Goal: Task Accomplishment & Management: Use online tool/utility

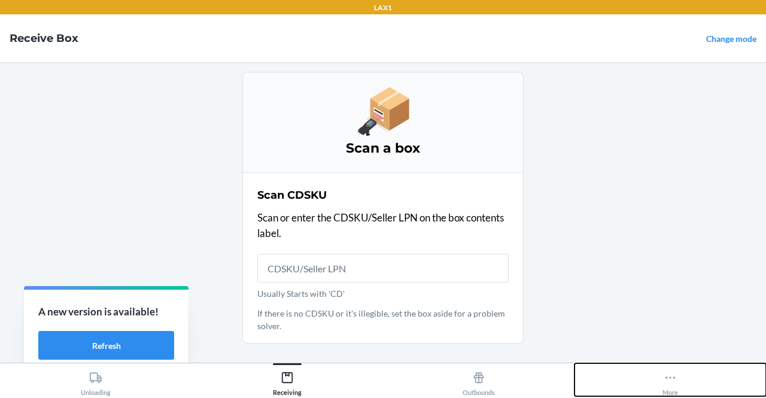
click at [652, 377] on button "More" at bounding box center [671, 379] width 192 height 33
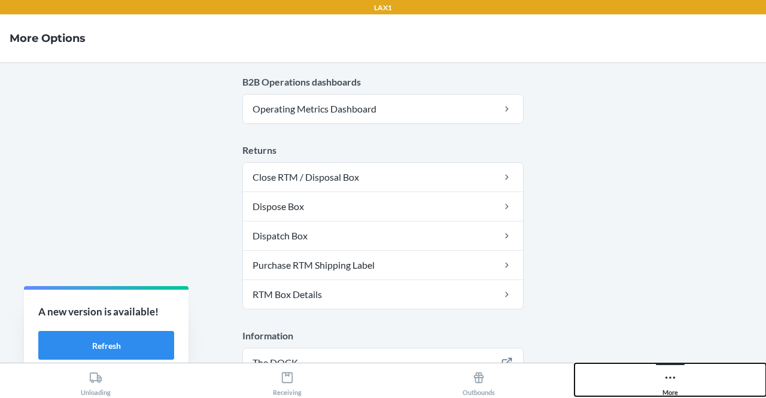
scroll to position [746, 0]
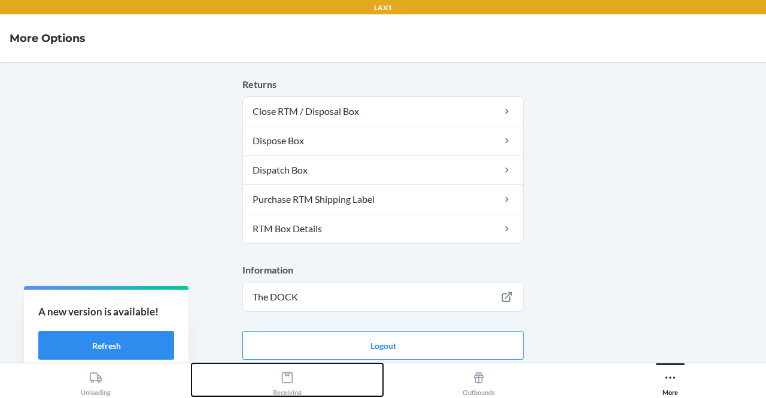
click at [314, 387] on button "Receiving" at bounding box center [288, 379] width 192 height 33
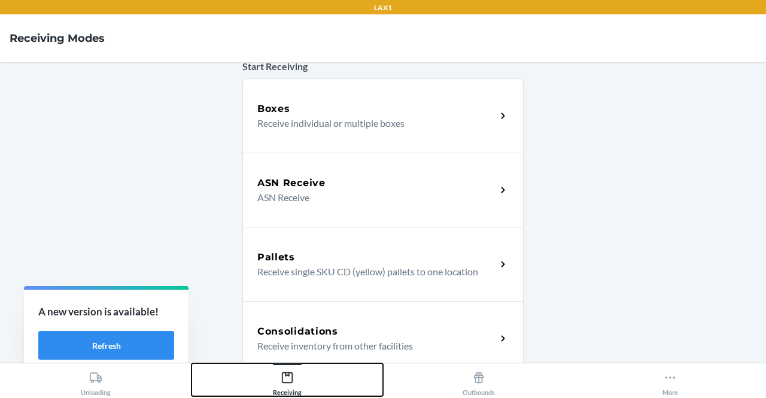
scroll to position [361, 0]
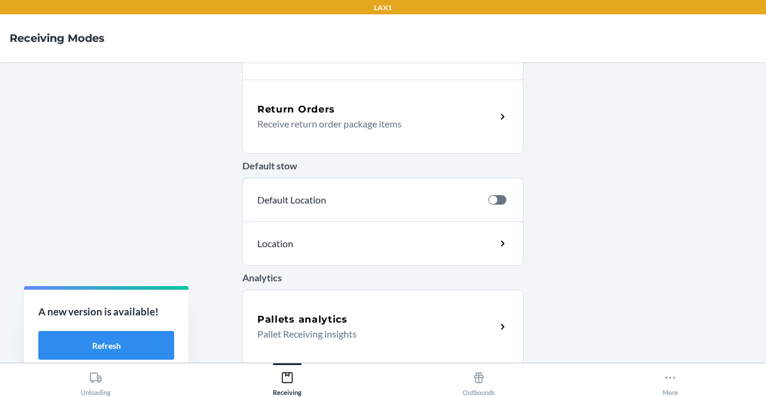
click at [411, 313] on div "Pallets analytics" at bounding box center [376, 320] width 239 height 14
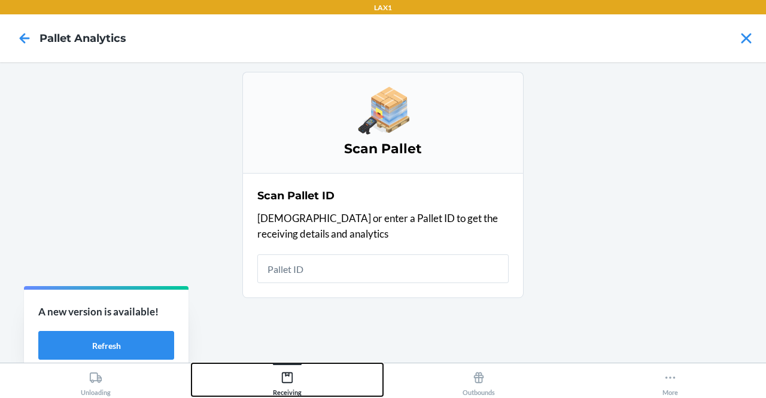
click at [295, 377] on div "Receiving" at bounding box center [287, 381] width 29 height 30
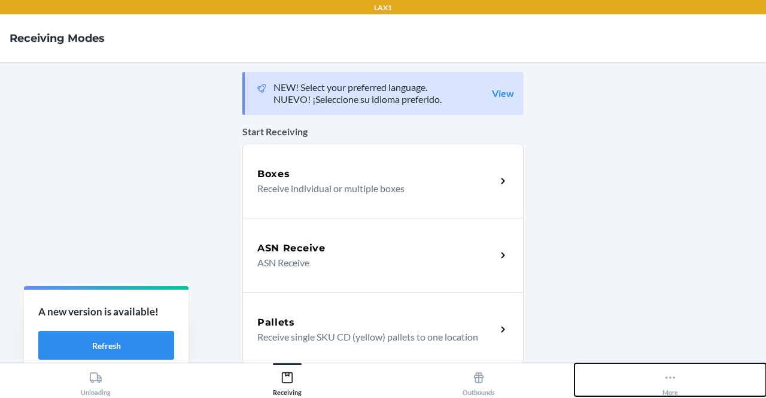
click at [658, 389] on button "More" at bounding box center [671, 379] width 192 height 33
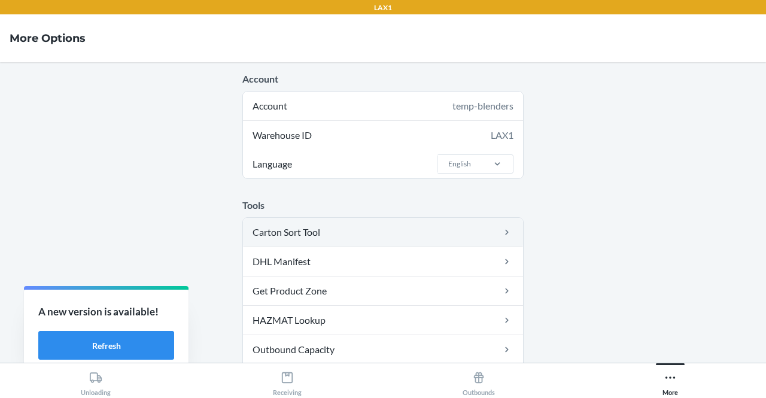
click at [429, 239] on link "Carton Sort Tool" at bounding box center [383, 232] width 280 height 29
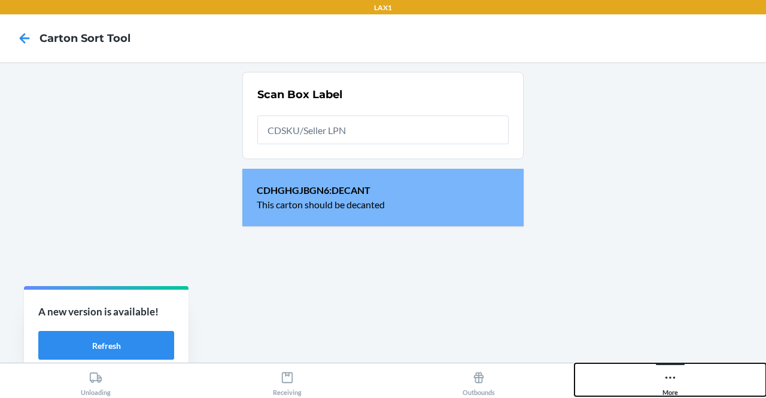
click at [643, 377] on button "More" at bounding box center [671, 379] width 192 height 33
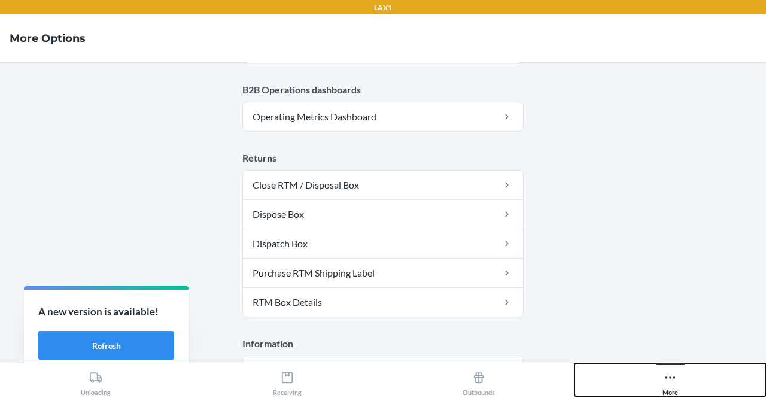
scroll to position [746, 0]
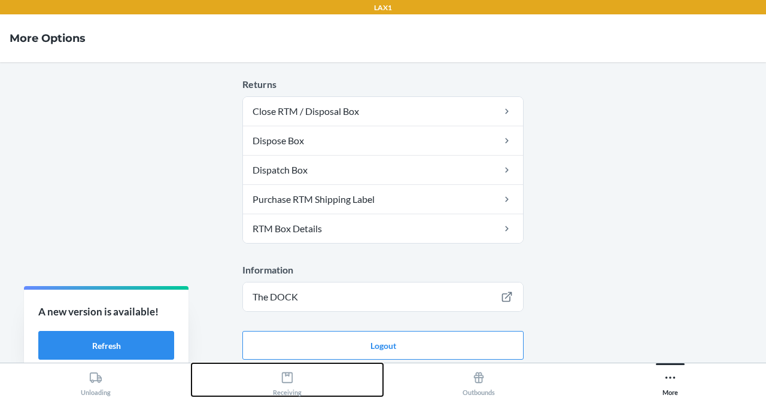
click at [279, 385] on div "Receiving" at bounding box center [287, 381] width 29 height 30
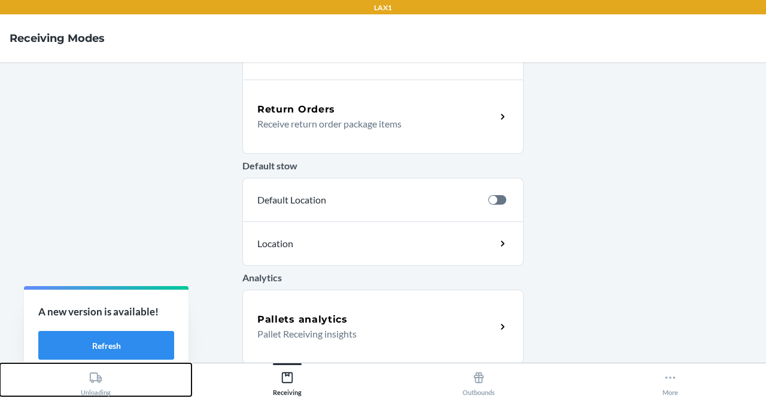
click at [107, 379] on div "Unloading" at bounding box center [96, 381] width 30 height 30
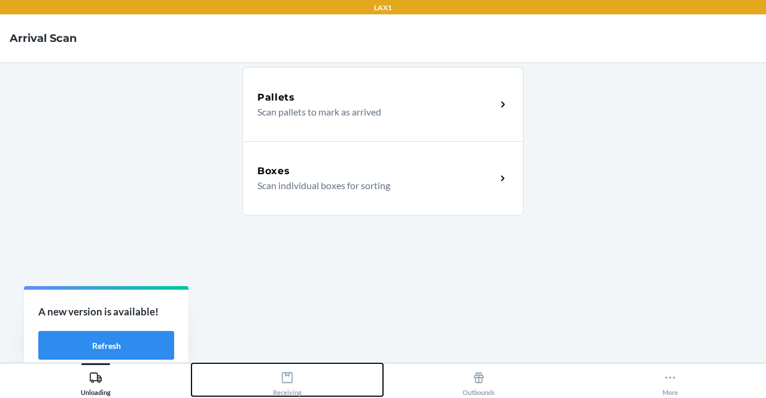
click at [281, 377] on icon at bounding box center [287, 377] width 13 height 13
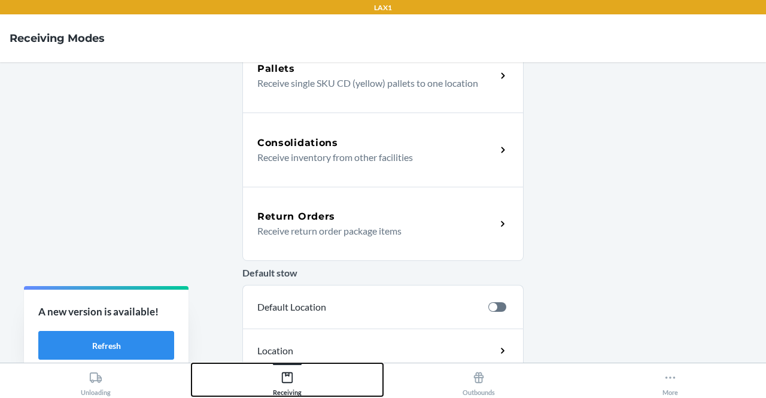
scroll to position [253, 0]
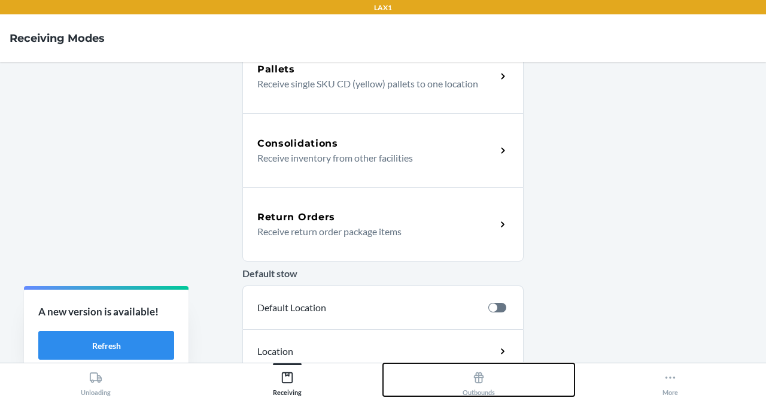
click at [481, 378] on icon at bounding box center [479, 377] width 10 height 11
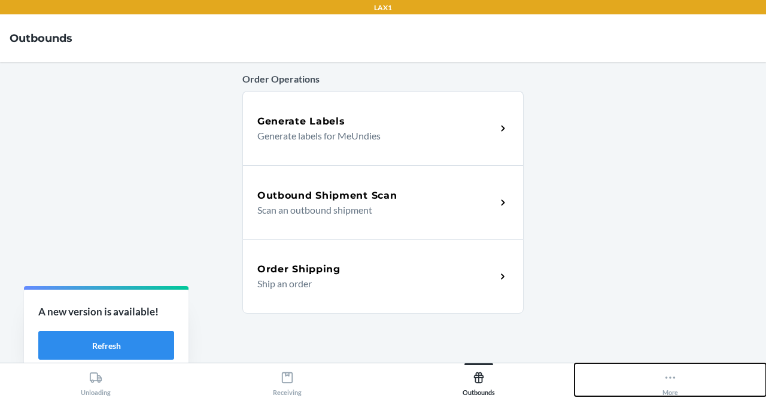
click at [654, 368] on button "More" at bounding box center [671, 379] width 192 height 33
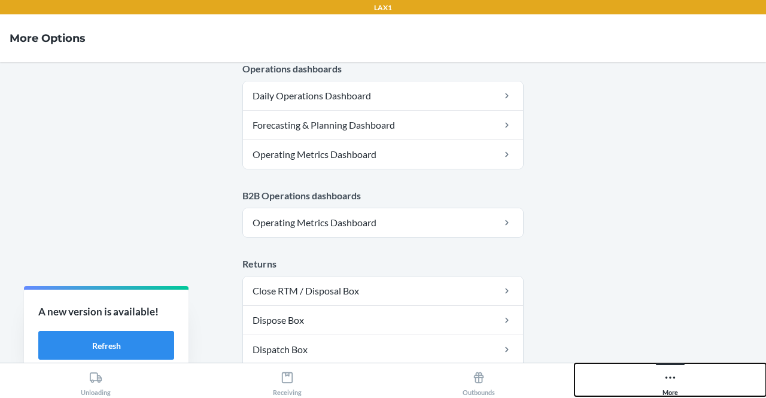
scroll to position [551, 0]
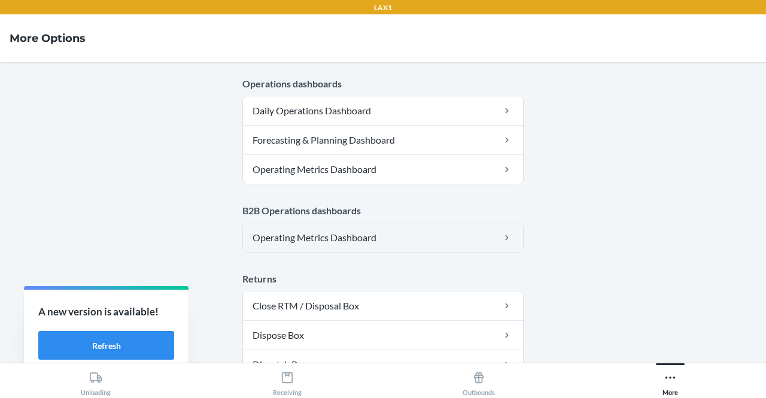
click at [374, 234] on link "Operating Metrics Dashboard" at bounding box center [383, 237] width 280 height 29
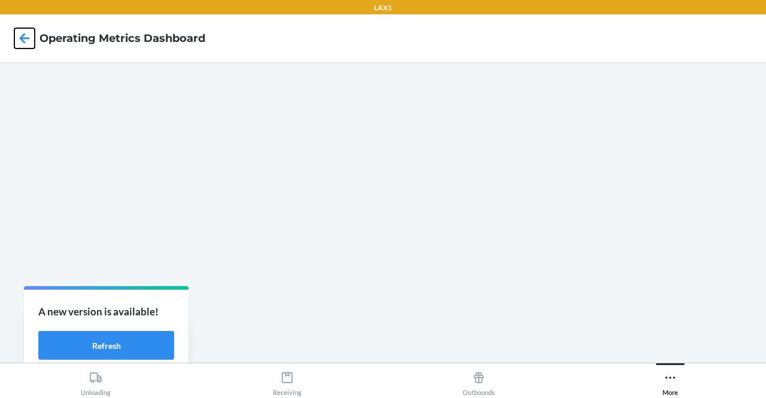
click at [24, 38] on icon at bounding box center [25, 38] width 10 height 10
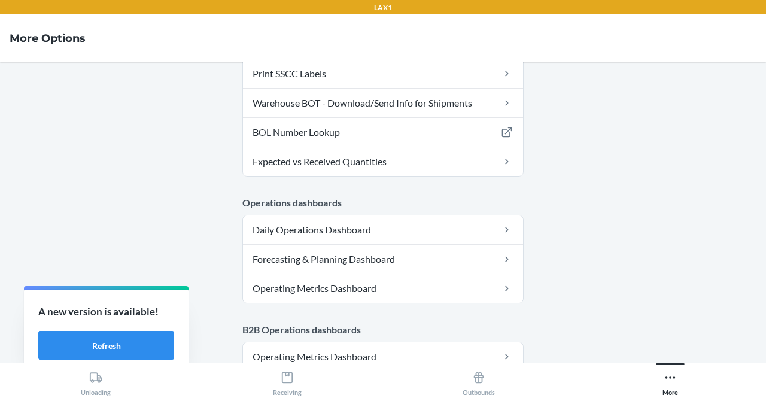
scroll to position [442, 0]
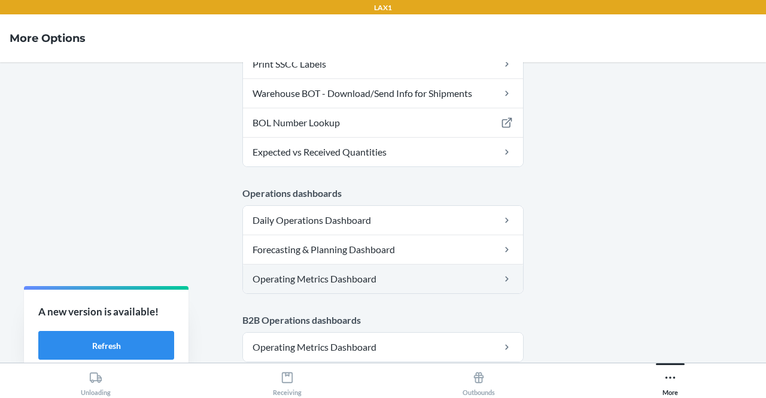
drag, startPoint x: 448, startPoint y: 272, endPoint x: 426, endPoint y: 276, distance: 22.4
click at [426, 276] on link "Operating Metrics Dashboard" at bounding box center [383, 279] width 280 height 29
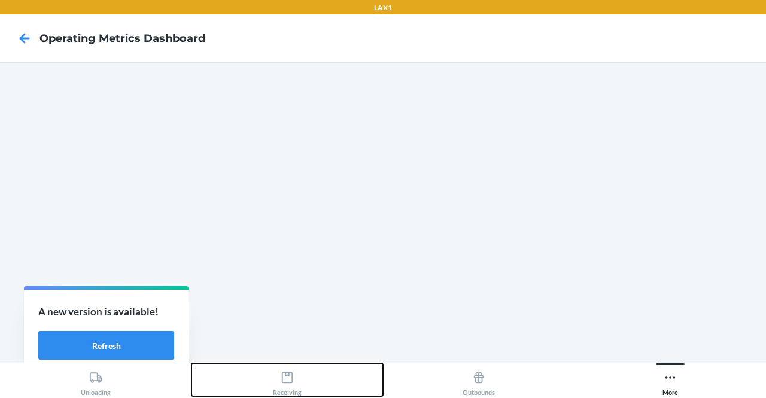
click at [290, 380] on icon at bounding box center [287, 377] width 13 height 13
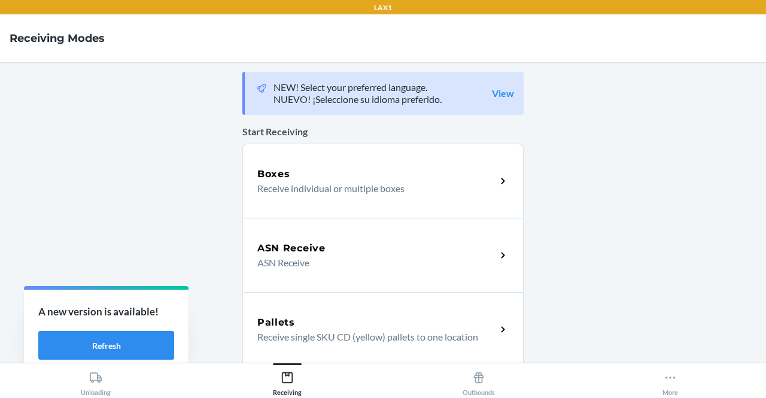
click at [352, 186] on p "Receive individual or multiple boxes" at bounding box center [371, 188] width 229 height 14
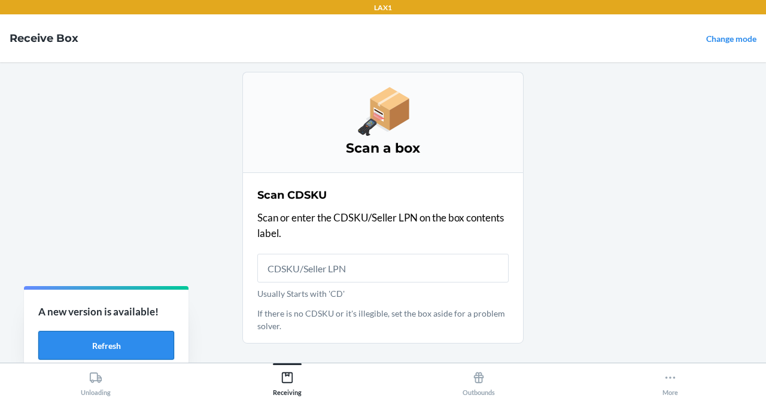
click at [91, 334] on button "Refresh" at bounding box center [106, 345] width 136 height 29
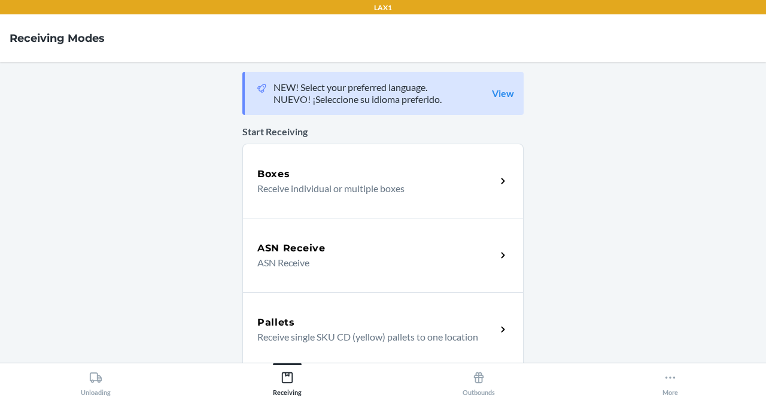
click at [389, 196] on div "Boxes Receive individual or multiple boxes" at bounding box center [382, 181] width 281 height 74
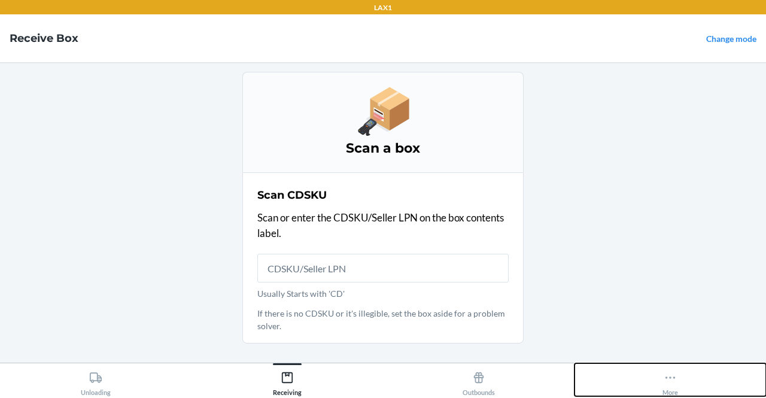
click at [686, 385] on button "More" at bounding box center [671, 379] width 192 height 33
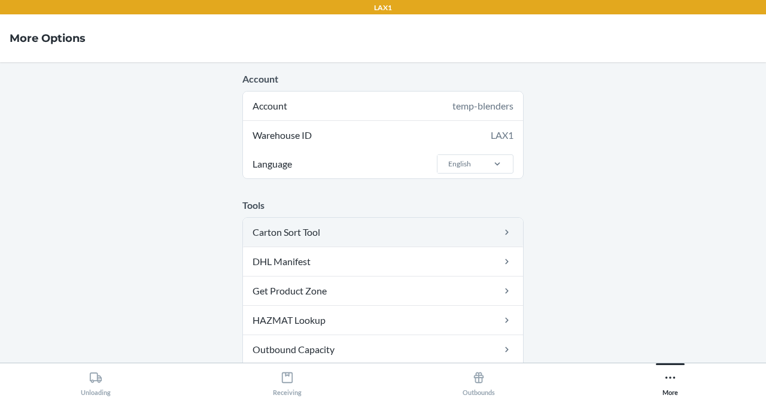
click at [427, 234] on link "Carton Sort Tool" at bounding box center [383, 232] width 280 height 29
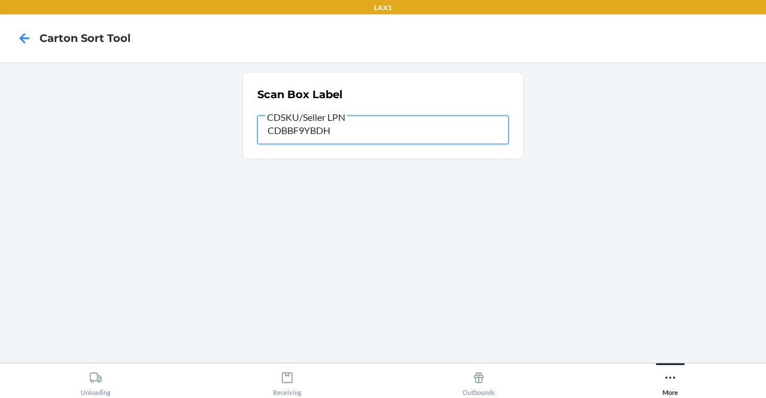
type input "CDBBF9YBDHR"
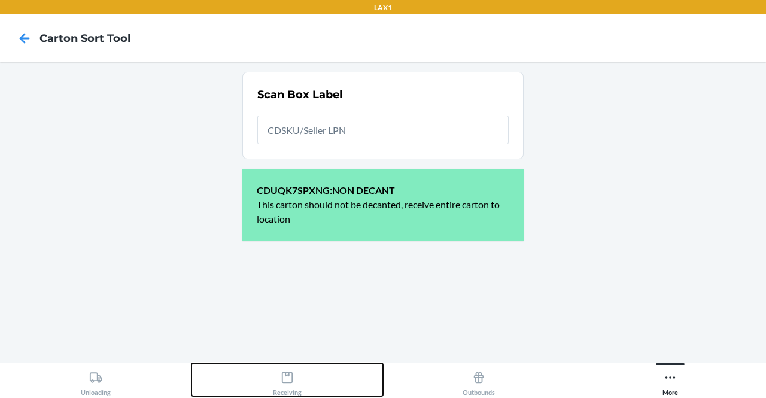
click at [298, 383] on div "Receiving" at bounding box center [287, 381] width 29 height 30
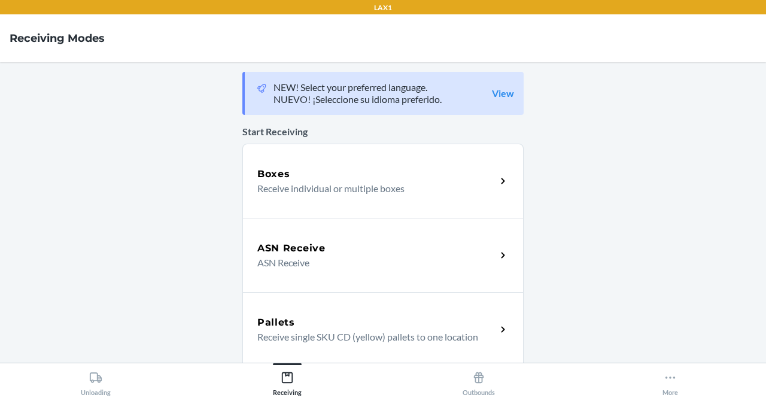
click at [368, 173] on div "Boxes" at bounding box center [376, 174] width 239 height 14
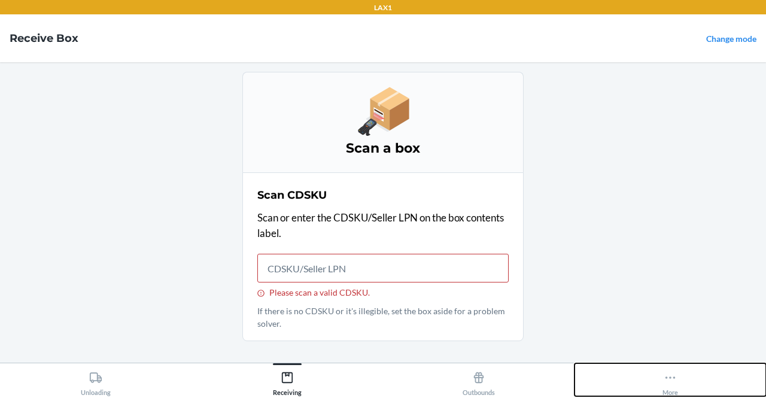
click at [649, 369] on button "More" at bounding box center [671, 379] width 192 height 33
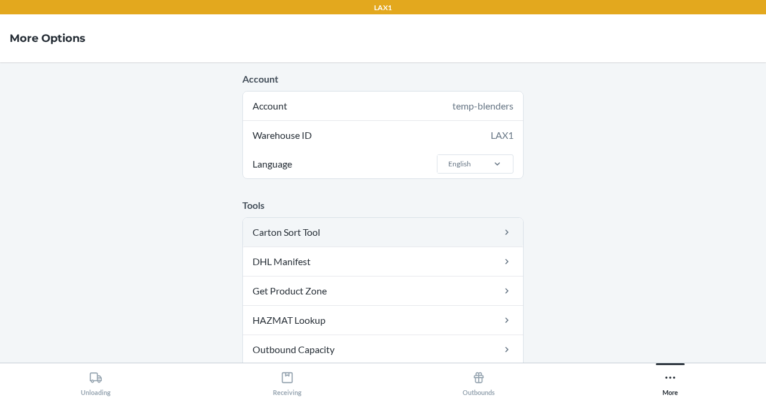
click at [444, 234] on link "Carton Sort Tool" at bounding box center [383, 232] width 280 height 29
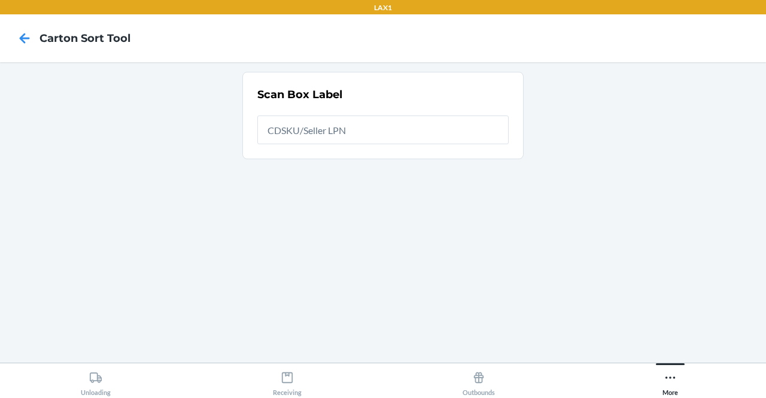
click at [365, 128] on input "text" at bounding box center [382, 130] width 251 height 29
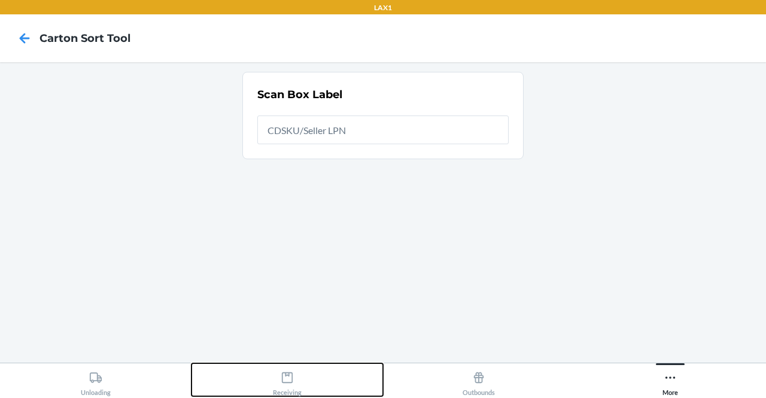
click at [269, 363] on button "Receiving" at bounding box center [288, 379] width 192 height 33
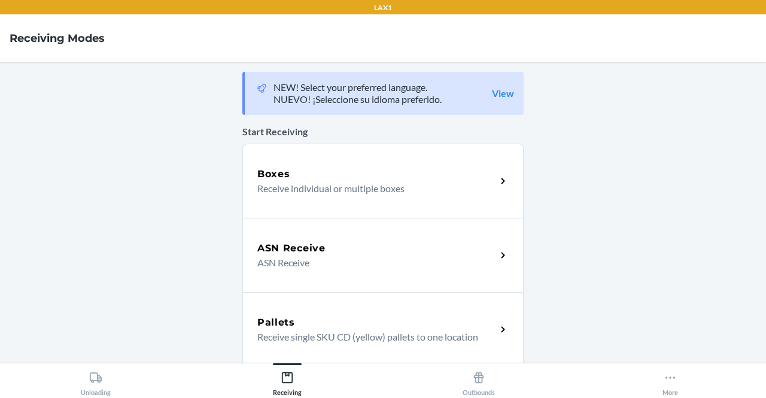
click at [311, 191] on p "Receive individual or multiple boxes" at bounding box center [371, 188] width 229 height 14
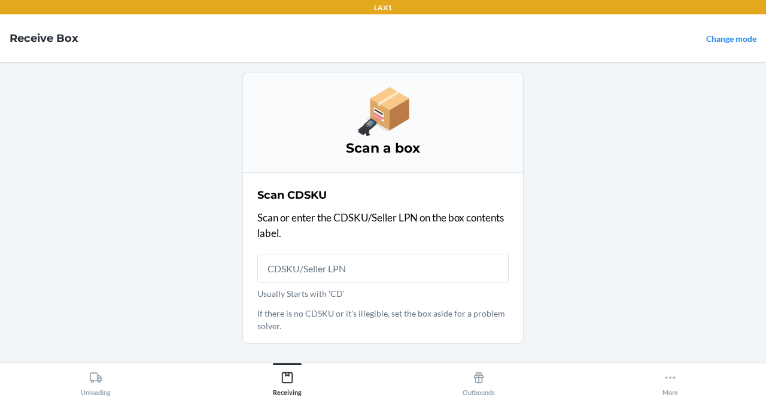
click at [313, 281] on input "Usually Starts with 'CD'" at bounding box center [382, 268] width 251 height 29
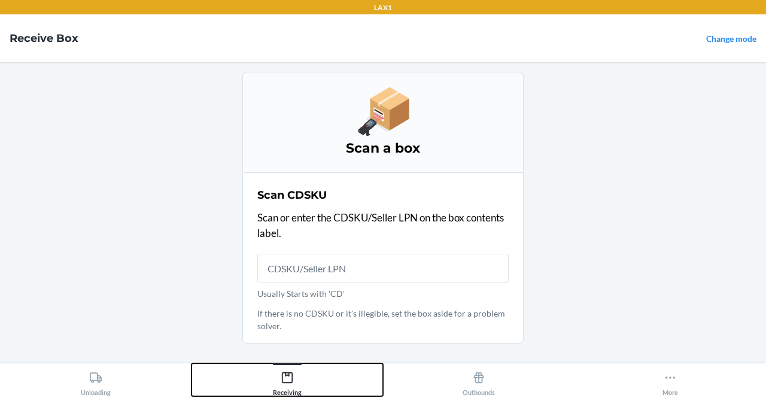
click at [289, 370] on div "Receiving" at bounding box center [287, 381] width 29 height 30
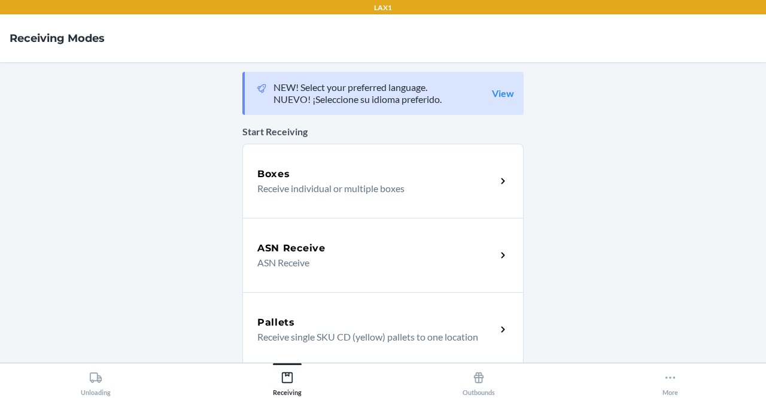
click at [330, 190] on p "Receive individual or multiple boxes" at bounding box center [371, 188] width 229 height 14
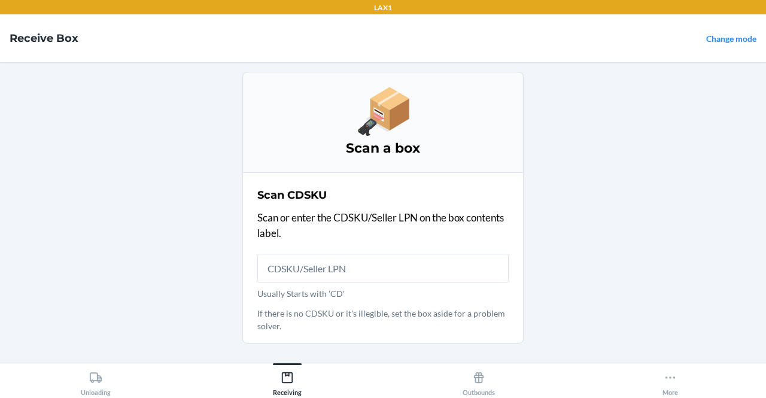
click at [321, 272] on input "Usually Starts with 'CD'" at bounding box center [382, 268] width 251 height 29
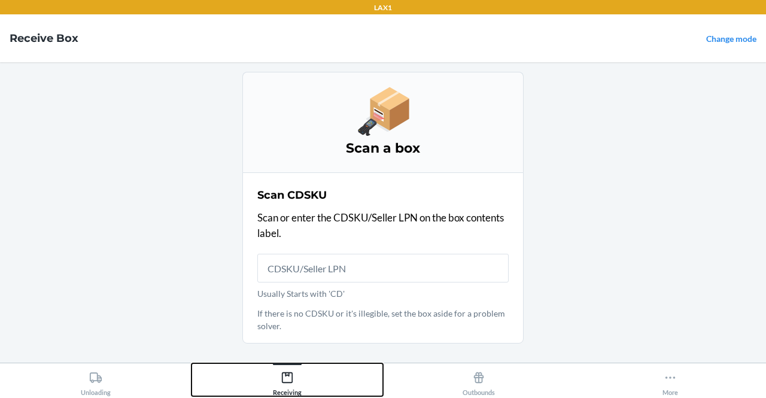
click at [314, 380] on button "Receiving" at bounding box center [288, 379] width 192 height 33
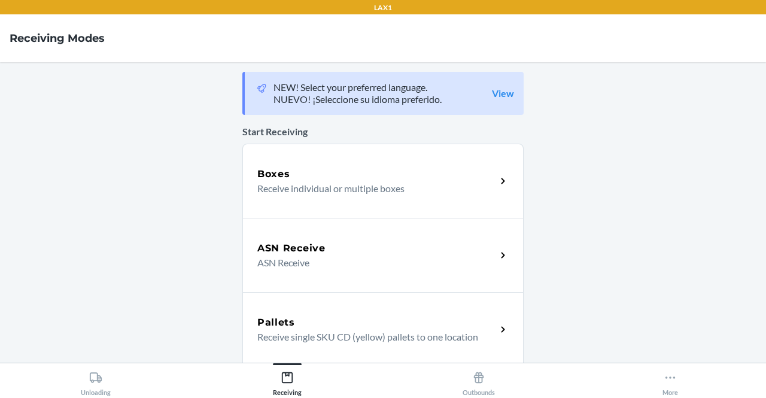
click at [380, 181] on p "Receive individual or multiple boxes" at bounding box center [371, 188] width 229 height 14
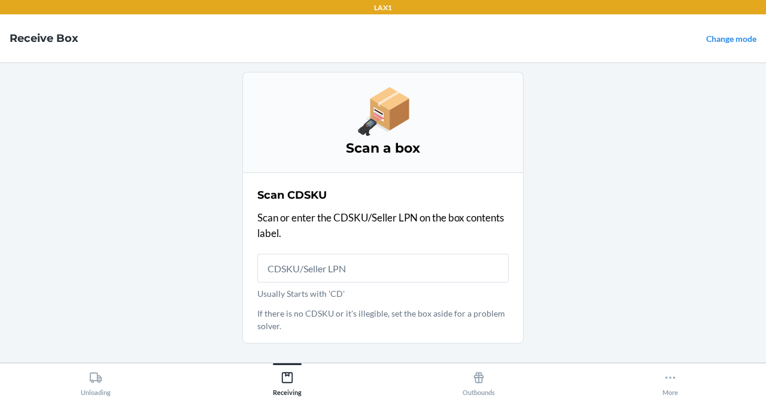
click at [423, 277] on input "Usually Starts with 'CD'" at bounding box center [382, 268] width 251 height 29
